Goal: Transaction & Acquisition: Purchase product/service

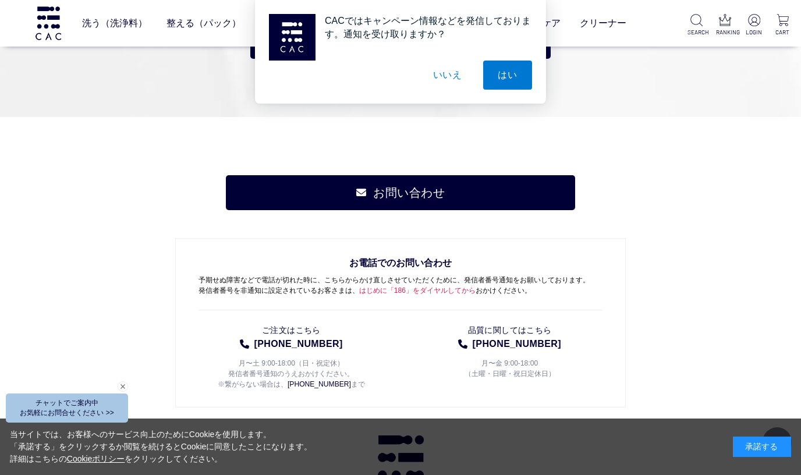
scroll to position [5875, 0]
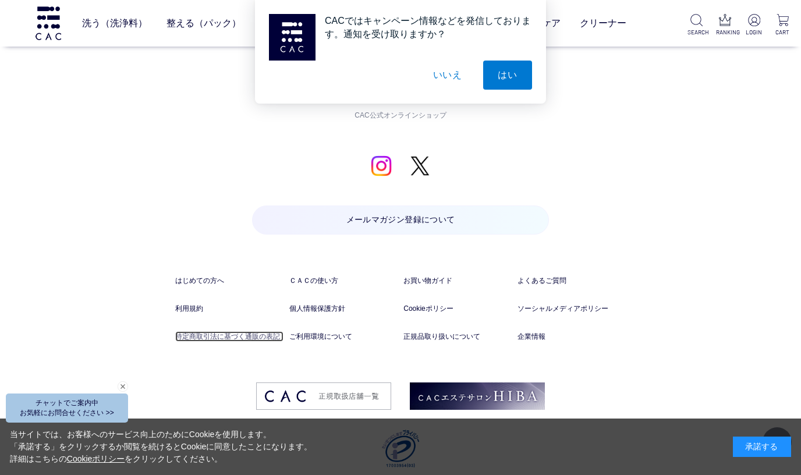
click at [272, 331] on link "特定商取引法に基づく通販の表記" at bounding box center [229, 336] width 108 height 10
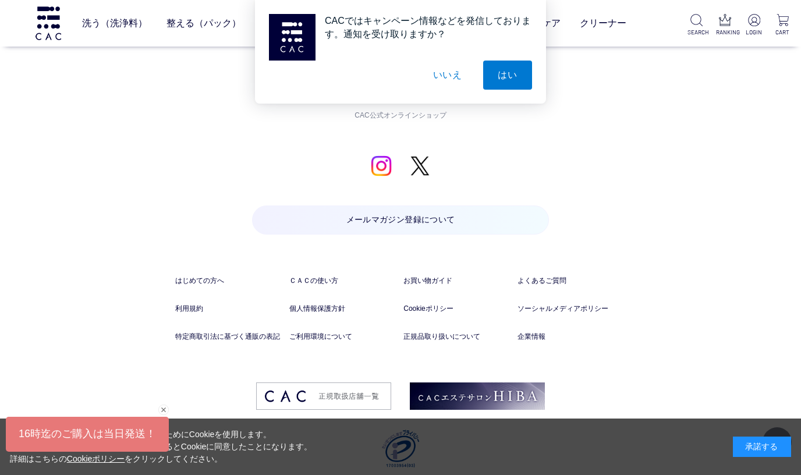
scroll to position [5763, 0]
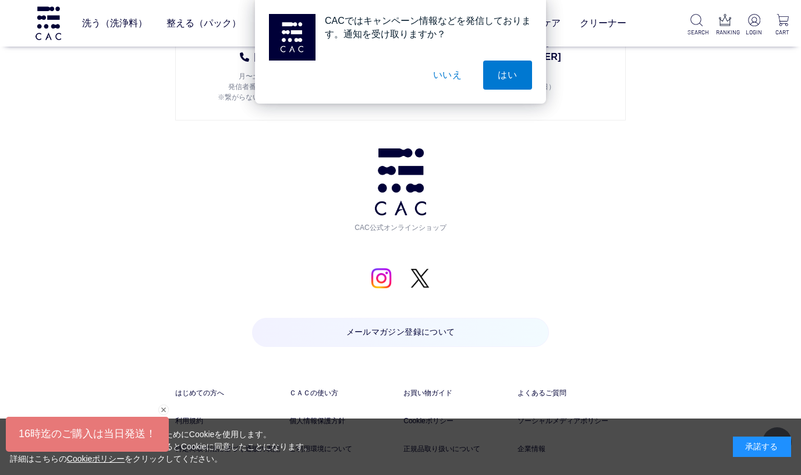
click at [446, 70] on button "いいえ" at bounding box center [447, 75] width 58 height 29
click at [446, 72] on button "いいえ" at bounding box center [447, 75] width 58 height 29
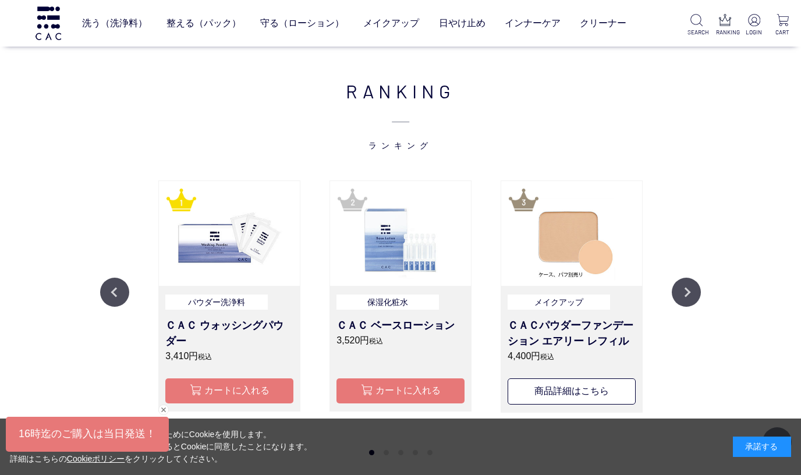
scroll to position [1224, 0]
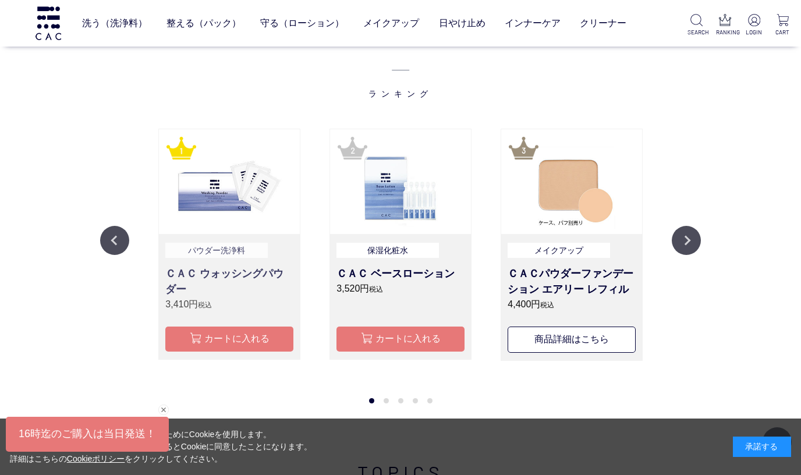
click at [233, 244] on p "パウダー洗浄料" at bounding box center [216, 251] width 102 height 16
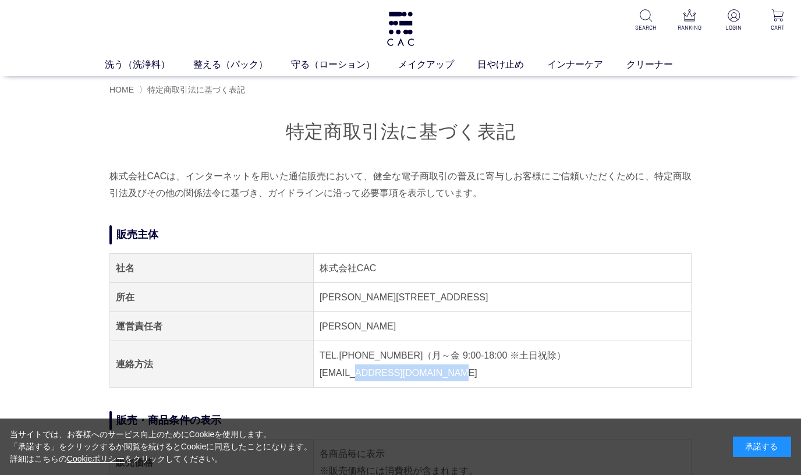
drag, startPoint x: 355, startPoint y: 375, endPoint x: 494, endPoint y: 375, distance: 139.1
click at [494, 375] on td "TEL.[PHONE_NUMBER]（月～金 9:00-18:00 ※土日祝除） [EMAIL_ADDRESS][DOMAIN_NAME]" at bounding box center [502, 364] width 378 height 47
copy td "[EMAIL_ADDRESS][DOMAIN_NAME]"
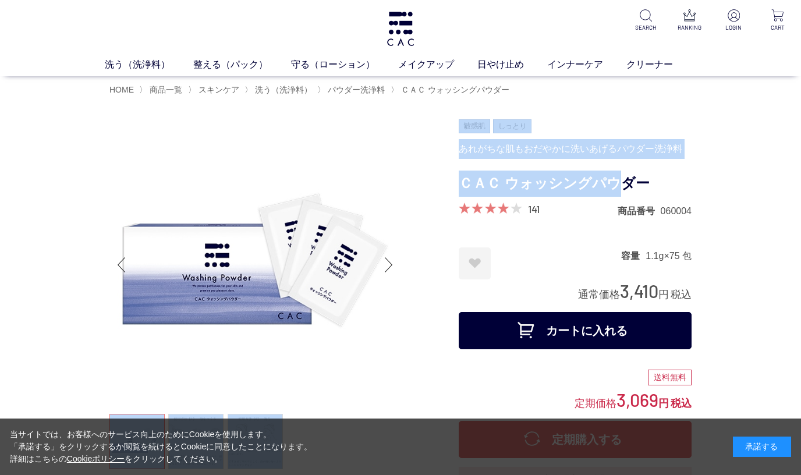
drag, startPoint x: 453, startPoint y: 183, endPoint x: 631, endPoint y: 180, distance: 177.5
click at [631, 180] on h1 "ＣＡＣ ウォッシングパウダー" at bounding box center [575, 184] width 233 height 26
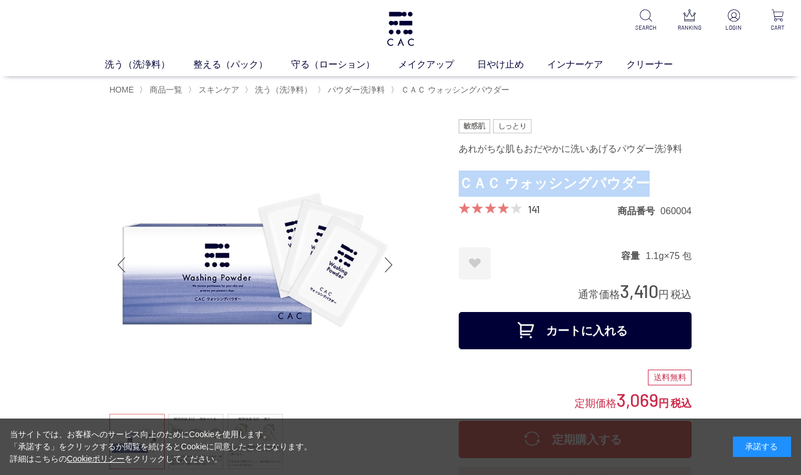
drag, startPoint x: 640, startPoint y: 183, endPoint x: 464, endPoint y: 180, distance: 175.8
click at [464, 180] on h1 "ＣＡＣ ウォッシングパウダー" at bounding box center [575, 184] width 233 height 26
copy h1 "ＣＡＣ ウォッシングパウダー"
